Goal: Find specific page/section

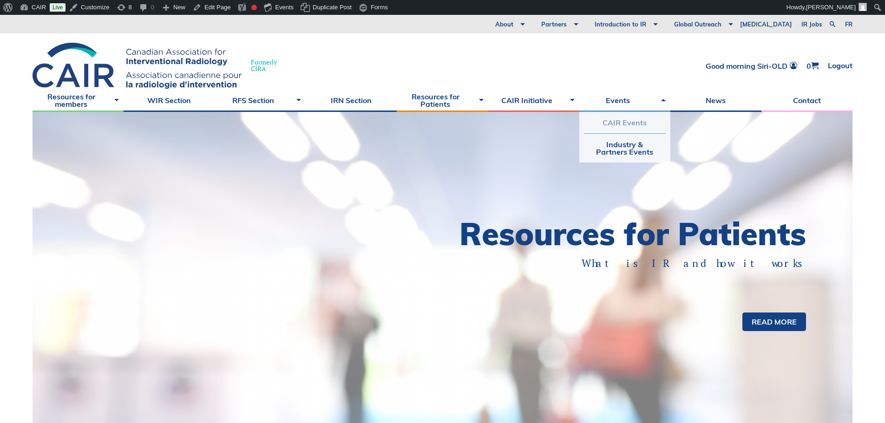
click at [625, 119] on link "CAIR Events" at bounding box center [625, 122] width 82 height 21
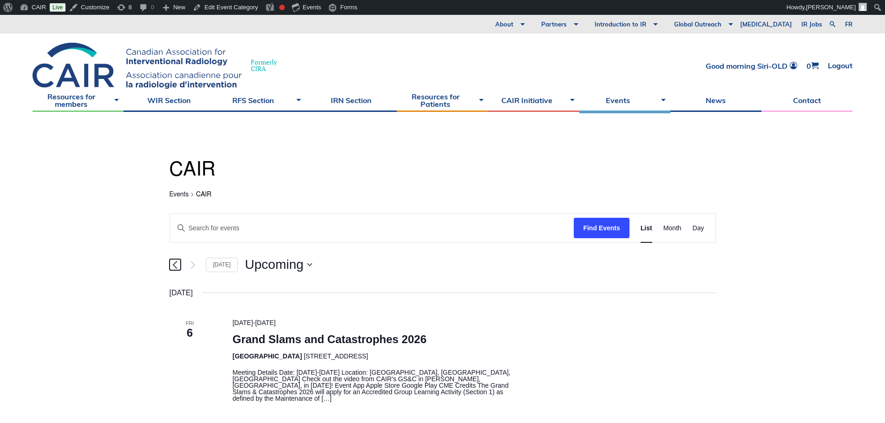
click at [171, 264] on link "Previous Events" at bounding box center [175, 264] width 11 height 11
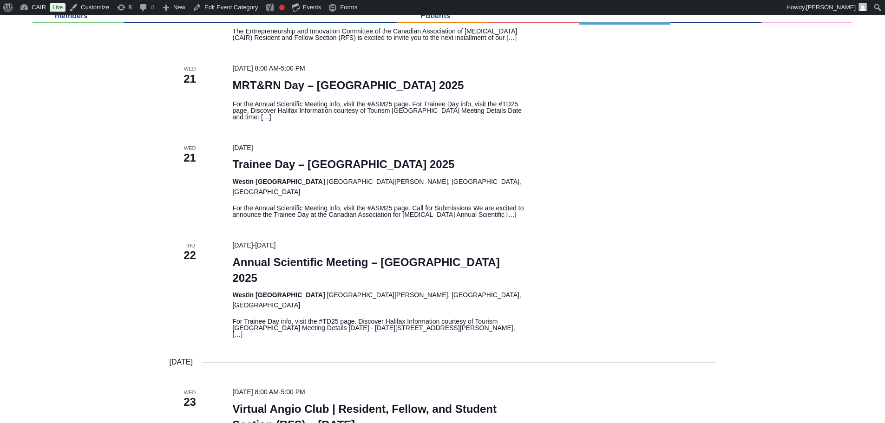
scroll to position [976, 0]
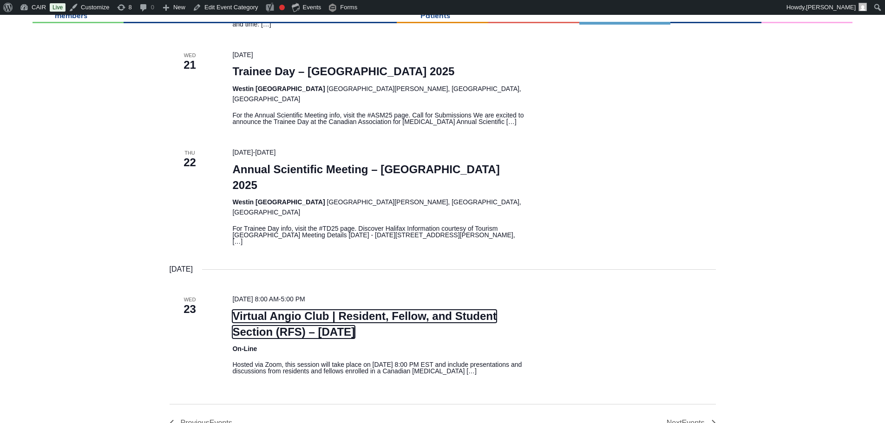
click at [288, 310] on link "Virtual Angio Club | Resident, Fellow, and Student Section (RFS) – [DATE]" at bounding box center [364, 324] width 264 height 29
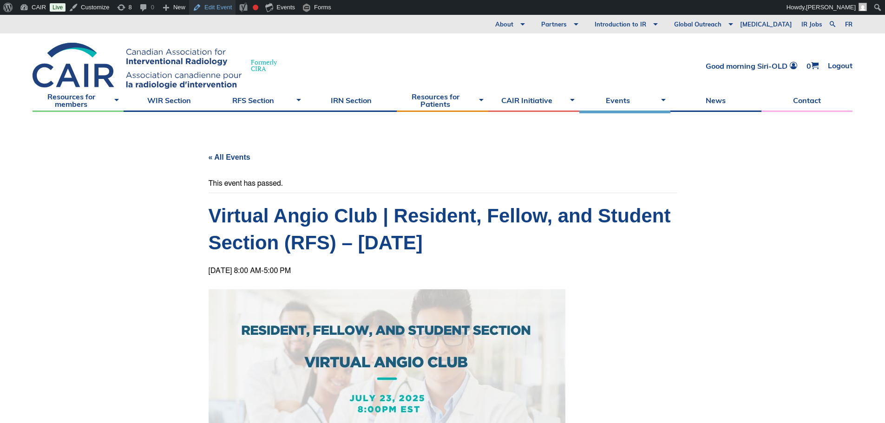
click at [215, 8] on link "Edit Event" at bounding box center [212, 7] width 46 height 15
